Goal: Information Seeking & Learning: Learn about a topic

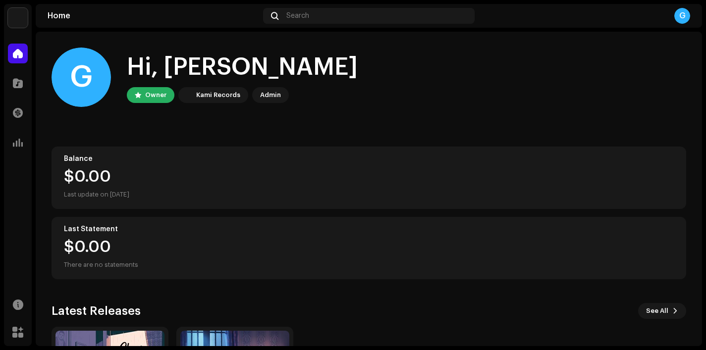
scroll to position [139, 0]
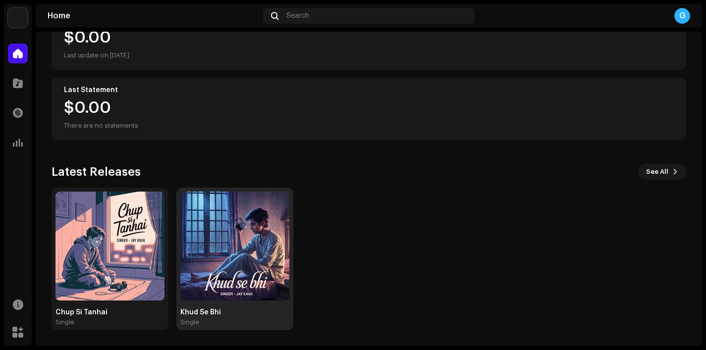
click at [203, 303] on div "Khud Se Bhi Single" at bounding box center [234, 259] width 109 height 135
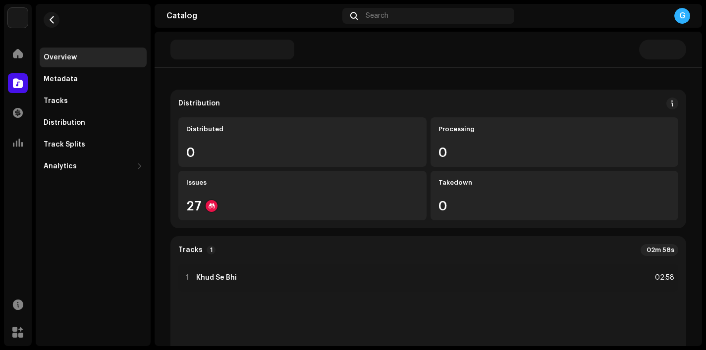
scroll to position [61, 0]
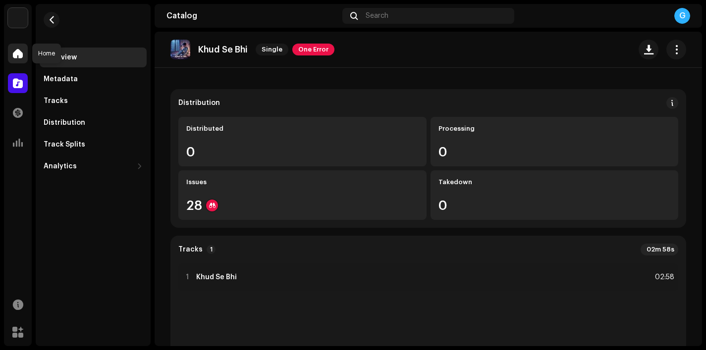
click at [26, 57] on div at bounding box center [18, 54] width 20 height 20
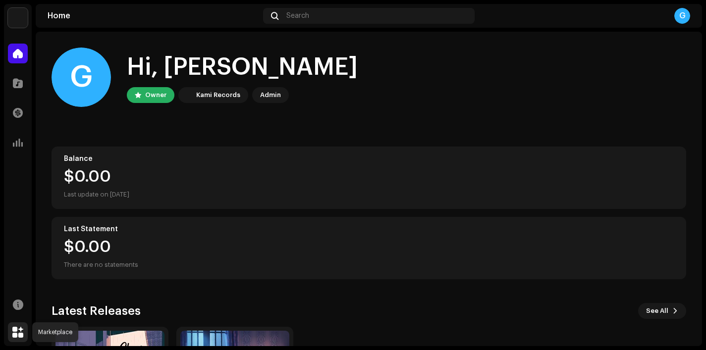
click at [14, 326] on div at bounding box center [18, 332] width 20 height 20
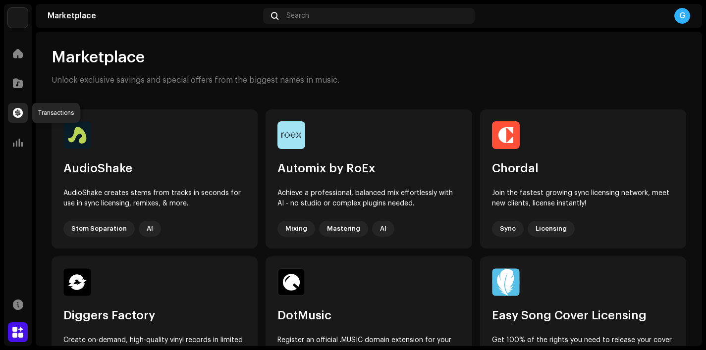
click at [18, 117] on span at bounding box center [18, 113] width 10 height 8
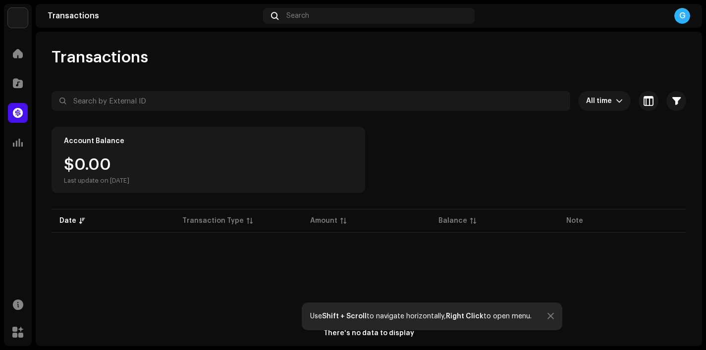
click at [678, 21] on div "G" at bounding box center [682, 16] width 16 height 16
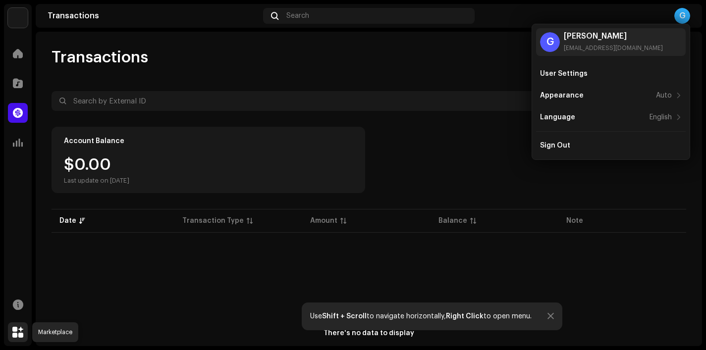
click at [15, 340] on div at bounding box center [18, 332] width 20 height 20
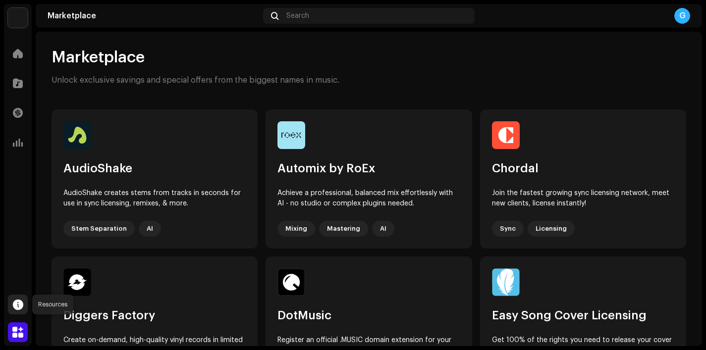
click at [20, 304] on span at bounding box center [18, 305] width 10 height 8
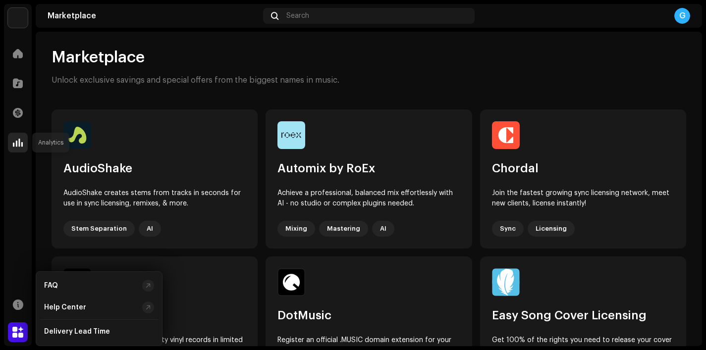
click at [14, 139] on span at bounding box center [18, 143] width 10 height 8
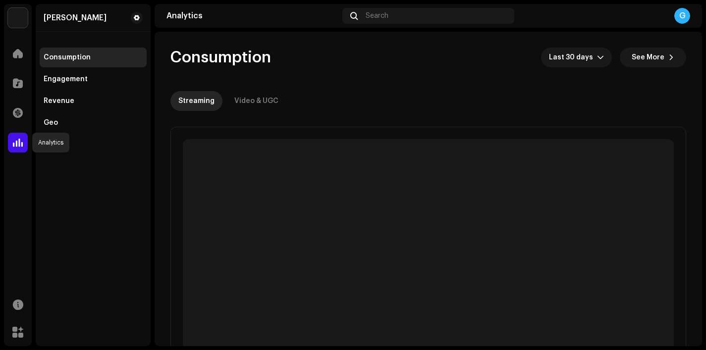
click at [15, 143] on span at bounding box center [18, 143] width 10 height 8
click at [60, 75] on div "Engagement" at bounding box center [66, 79] width 44 height 8
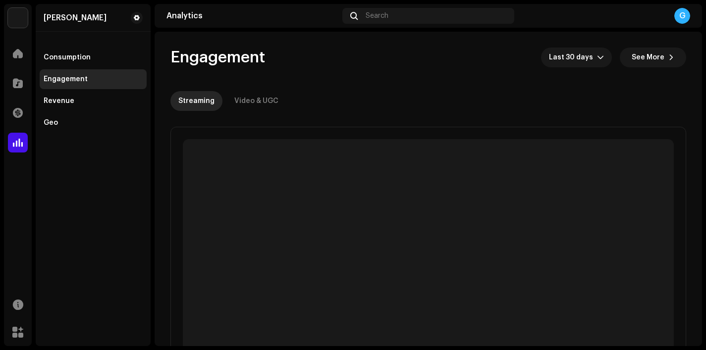
click at [62, 79] on div "Engagement" at bounding box center [66, 79] width 44 height 8
click at [254, 99] on div "Video & UGC" at bounding box center [256, 101] width 44 height 20
click at [66, 57] on div "Consumption" at bounding box center [67, 57] width 47 height 8
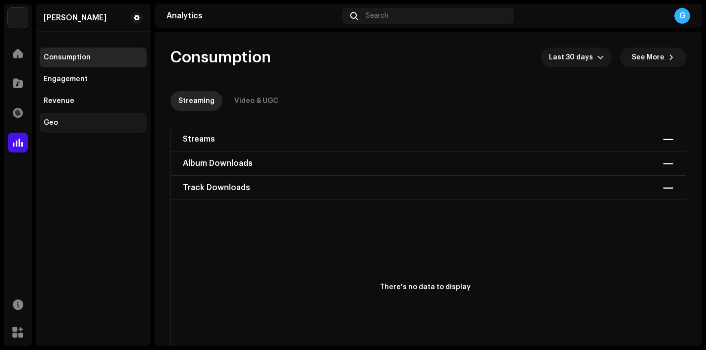
click at [57, 120] on div "Geo" at bounding box center [51, 123] width 14 height 8
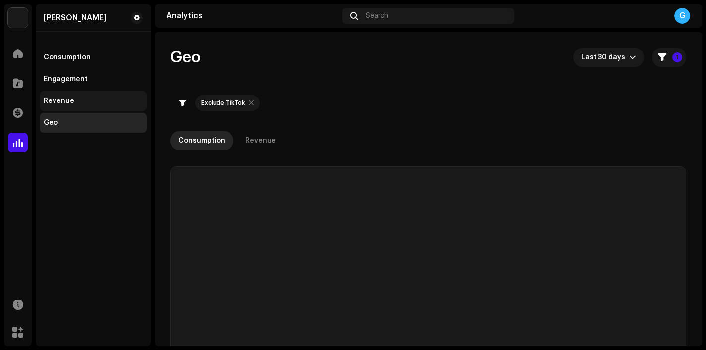
checkbox input "true"
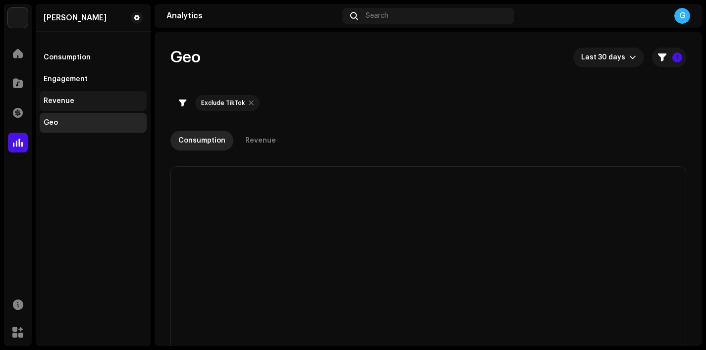
click at [63, 101] on div "Revenue" at bounding box center [59, 101] width 31 height 8
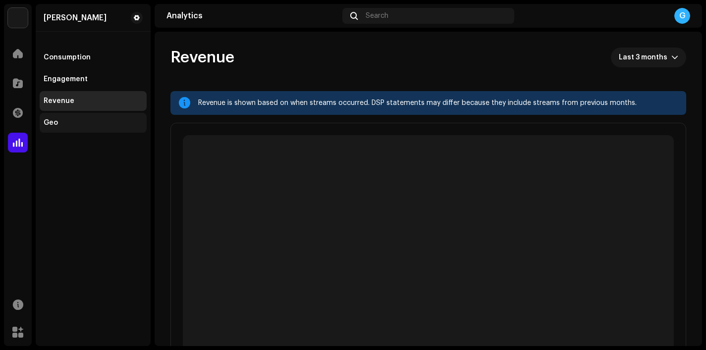
click at [53, 120] on div "Geo" at bounding box center [51, 123] width 14 height 8
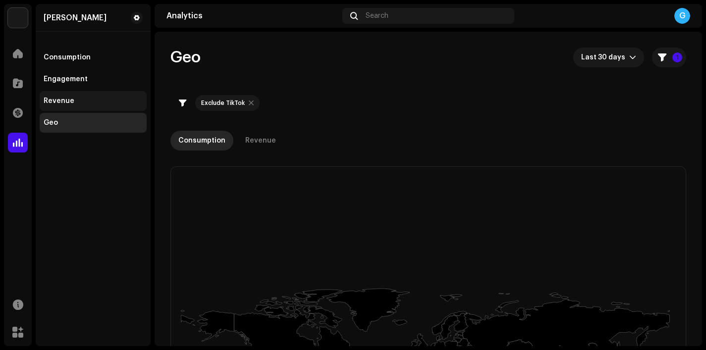
click at [60, 96] on div "Revenue" at bounding box center [93, 101] width 107 height 20
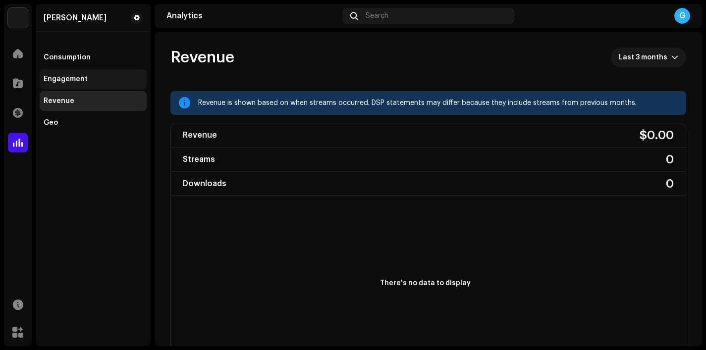
click at [79, 78] on div "Engagement" at bounding box center [66, 79] width 44 height 8
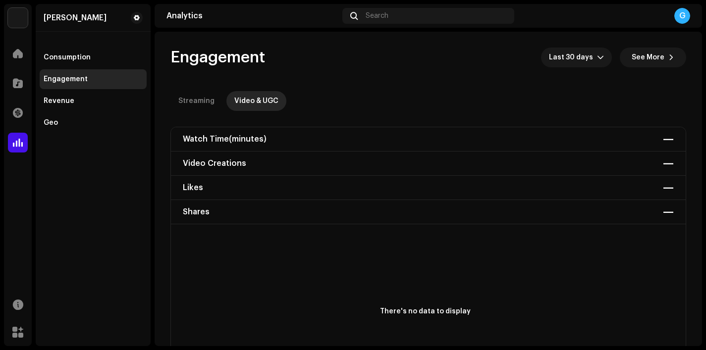
click at [244, 137] on div "Watch Time (minutes)" at bounding box center [225, 139] width 84 height 16
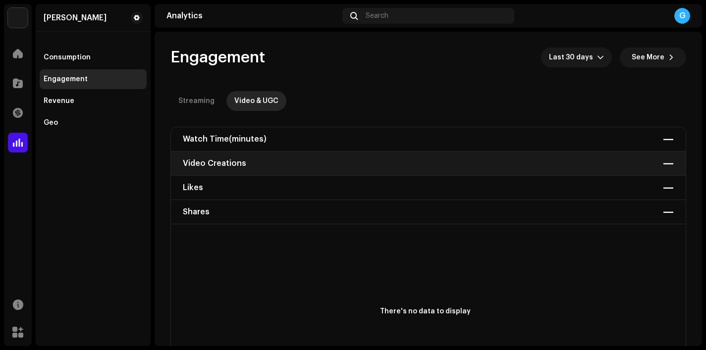
click at [218, 164] on div "Video Creations" at bounding box center [214, 164] width 63 height 16
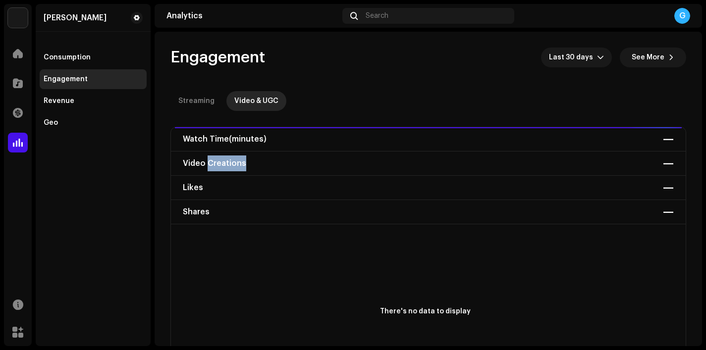
click at [218, 164] on div "Video Creations" at bounding box center [214, 164] width 63 height 16
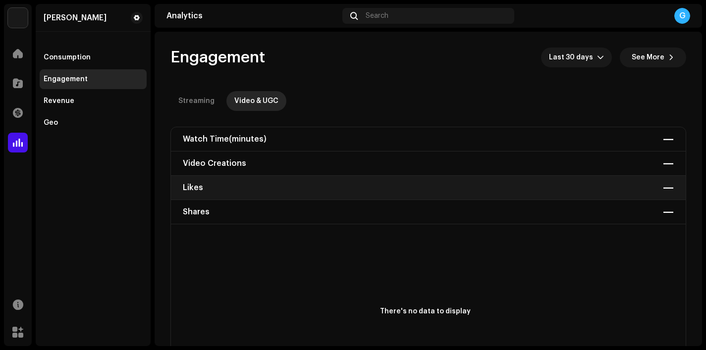
click at [202, 199] on div "Likes —" at bounding box center [428, 188] width 515 height 24
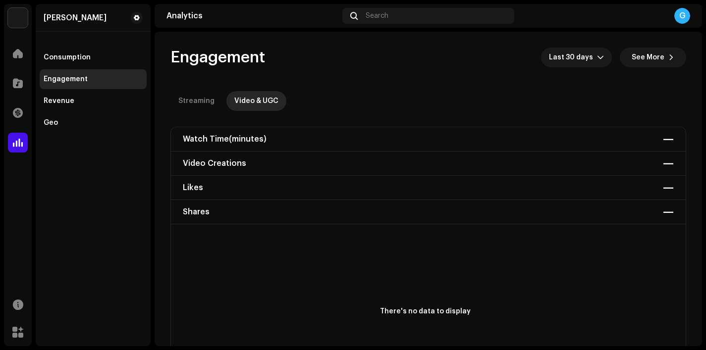
click at [68, 44] on div "Consumption Engagement Revenue Geo" at bounding box center [93, 84] width 107 height 97
click at [71, 56] on div "Consumption" at bounding box center [67, 57] width 47 height 8
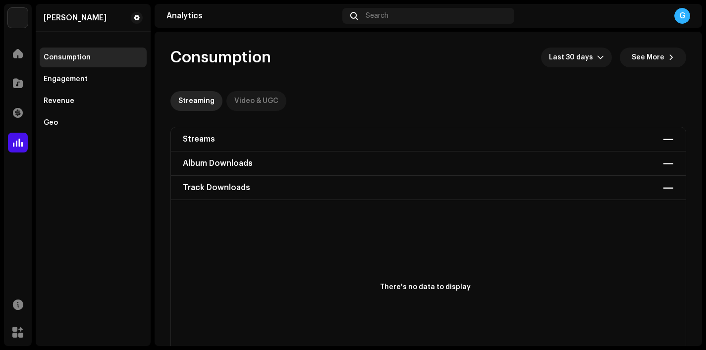
click at [259, 107] on div "Video & UGC" at bounding box center [256, 101] width 44 height 20
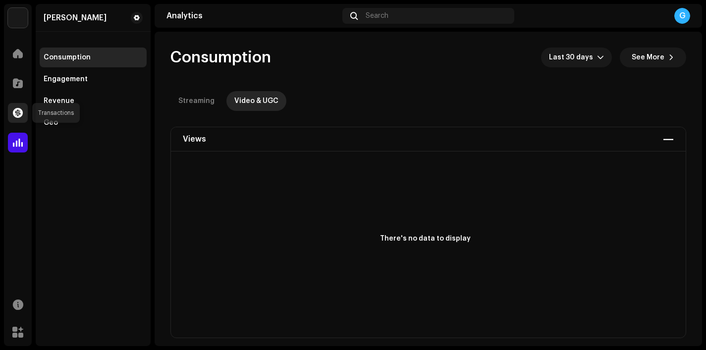
click at [19, 110] on span at bounding box center [18, 113] width 10 height 8
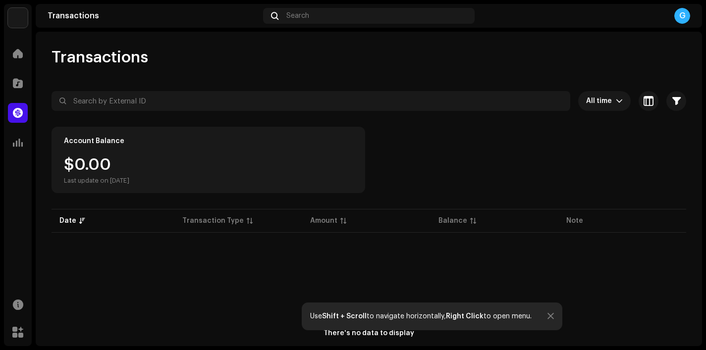
click at [553, 318] on div at bounding box center [550, 316] width 6 height 8
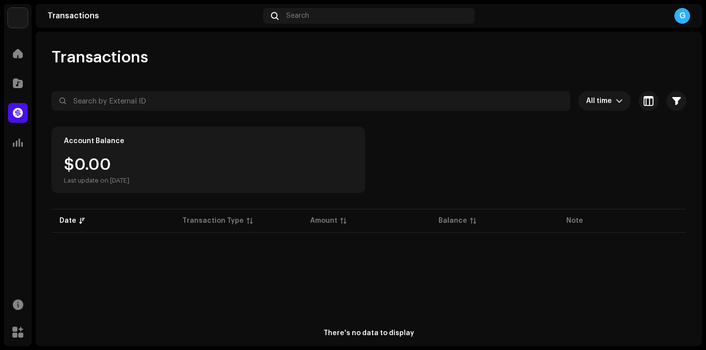
click at [681, 19] on div "G" at bounding box center [682, 16] width 16 height 16
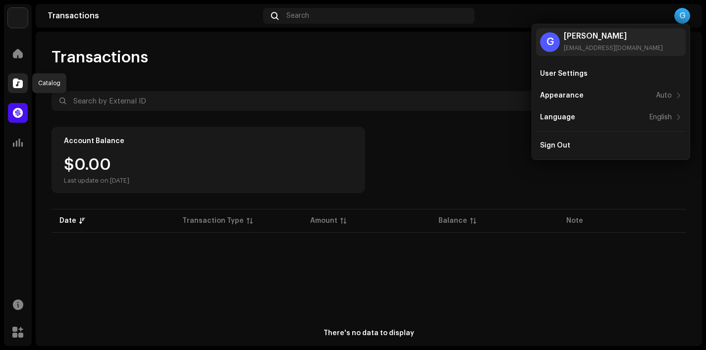
click at [15, 84] on span at bounding box center [18, 83] width 10 height 8
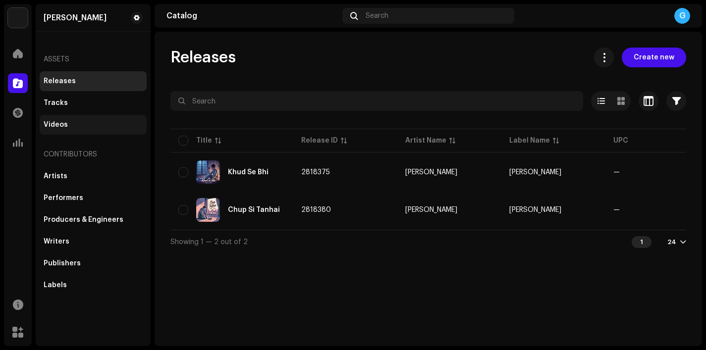
click at [53, 124] on div "Videos" at bounding box center [56, 125] width 24 height 8
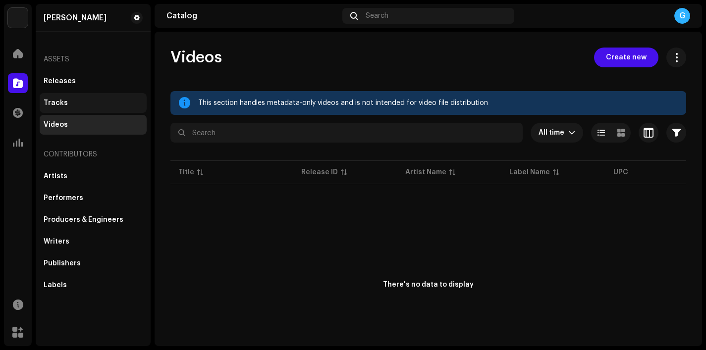
click at [60, 104] on div "Tracks" at bounding box center [56, 103] width 24 height 8
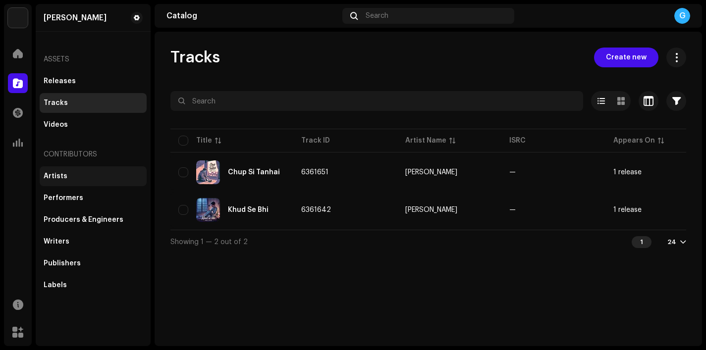
click at [54, 178] on div "Artists" at bounding box center [56, 176] width 24 height 8
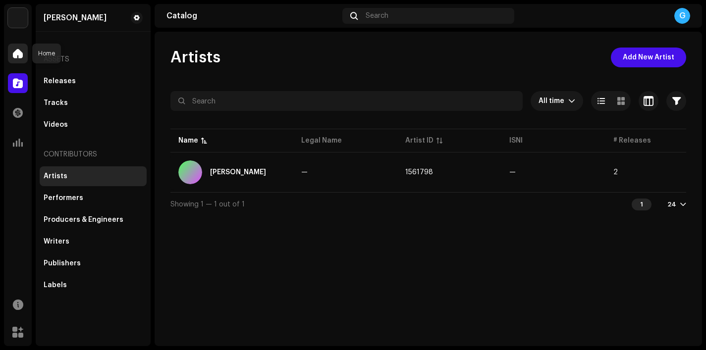
click at [15, 60] on div at bounding box center [18, 54] width 20 height 20
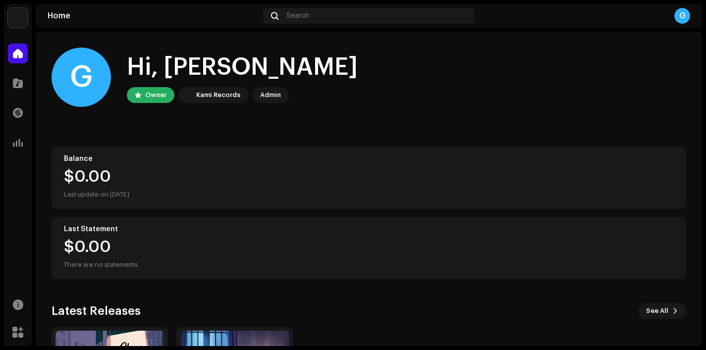
click at [681, 15] on div "G" at bounding box center [682, 16] width 16 height 16
